Goal: Task Accomplishment & Management: Manage account settings

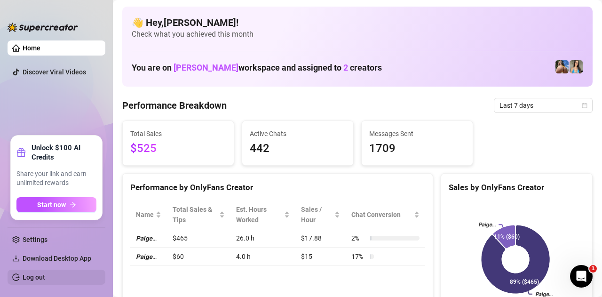
click at [33, 276] on link "Log out" at bounding box center [34, 277] width 23 height 8
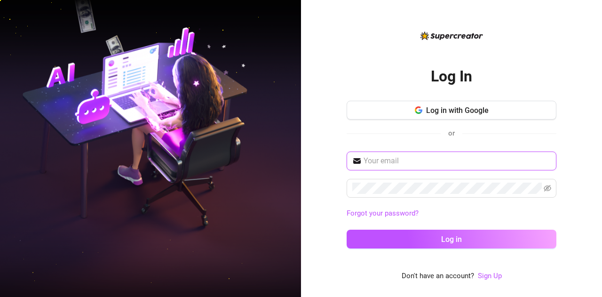
click at [386, 165] on input "text" at bounding box center [457, 160] width 187 height 11
type input "[EMAIL_ADDRESS][DOMAIN_NAME]"
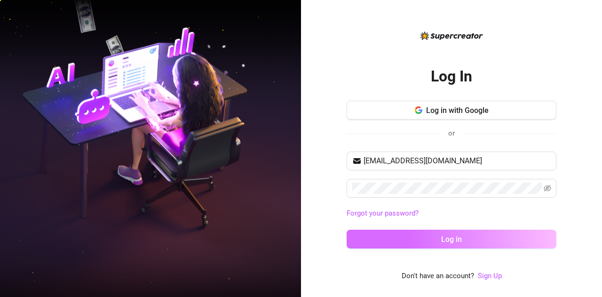
click at [446, 230] on button "Log in" at bounding box center [452, 239] width 210 height 19
